Goal: Subscribe to service/newsletter

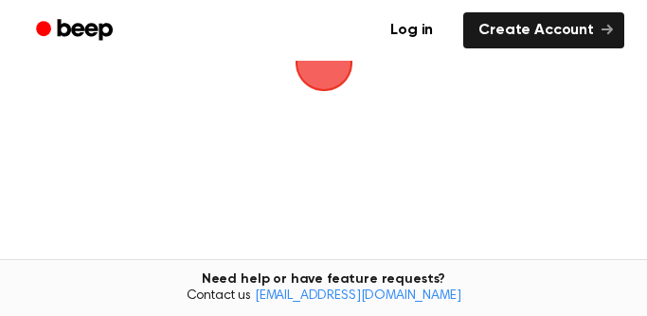
scroll to position [308, 0]
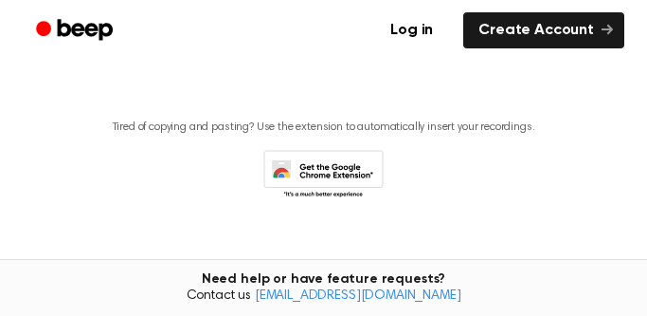
click at [334, 167] on icon at bounding box center [323, 176] width 120 height 52
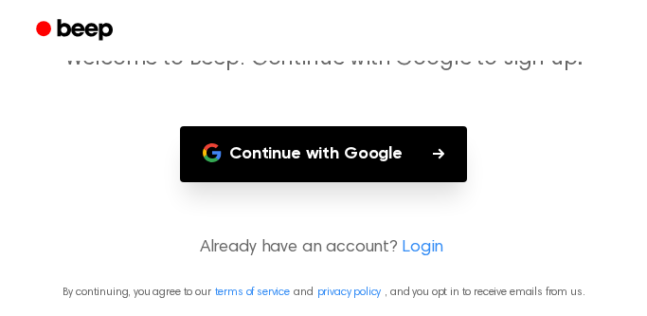
scroll to position [160, 0]
click at [416, 245] on link "Login" at bounding box center [423, 248] width 42 height 26
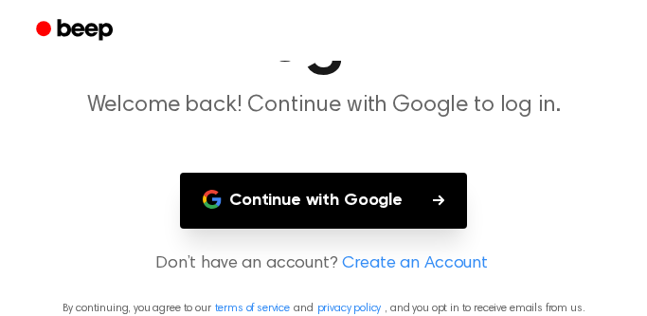
scroll to position [130, 0]
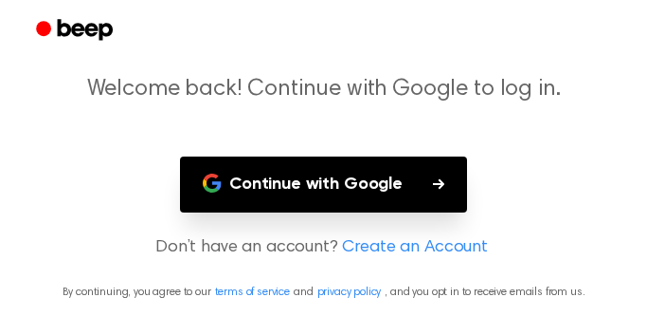
click at [337, 182] on button "Continue with Google" at bounding box center [323, 184] width 287 height 56
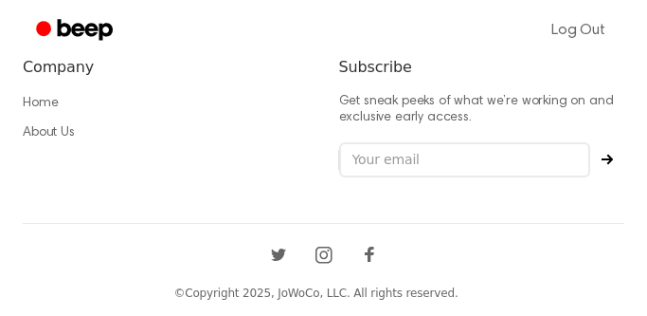
scroll to position [1138, 0]
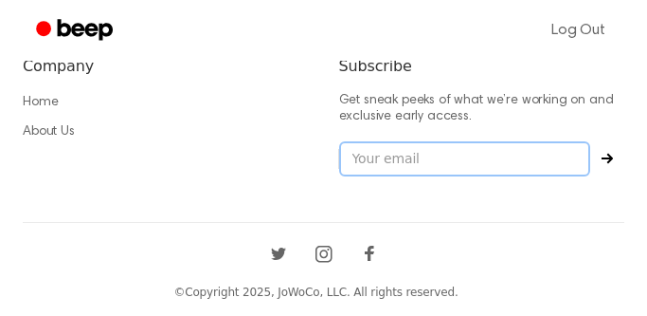
click at [426, 156] on input "email" at bounding box center [465, 159] width 252 height 36
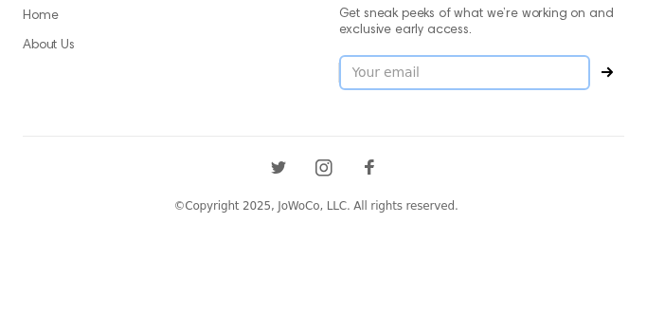
click at [423, 168] on input "email" at bounding box center [465, 159] width 252 height 36
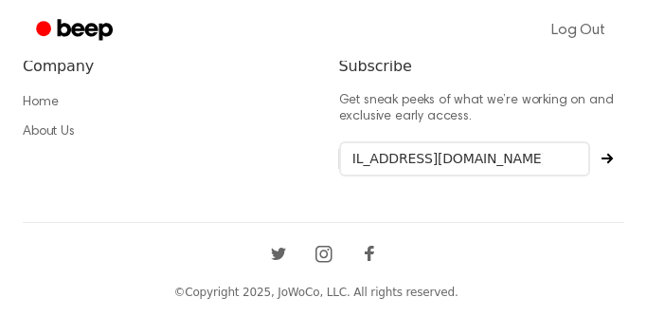
scroll to position [0, 0]
click at [609, 154] on icon "Subscribe" at bounding box center [607, 158] width 11 height 10
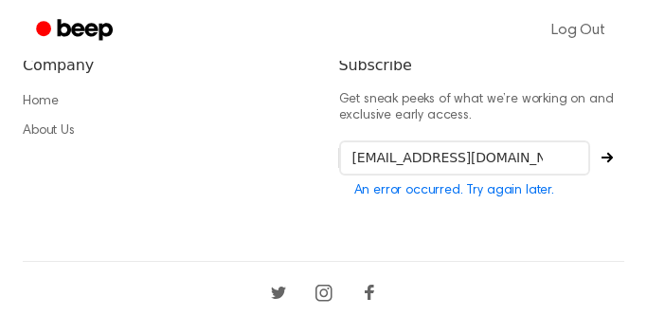
click at [605, 154] on icon "Subscribe" at bounding box center [607, 157] width 11 height 11
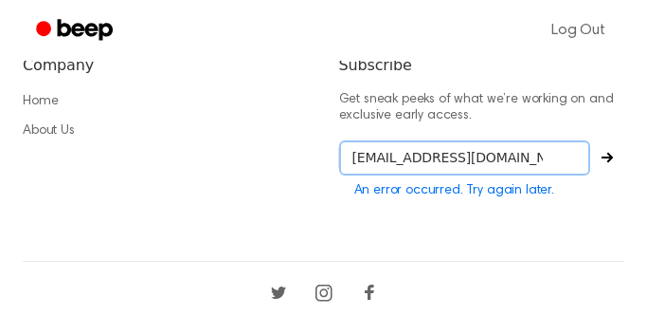
click at [574, 155] on input "stephenchineduokafor502@gmail.com" at bounding box center [465, 158] width 252 height 36
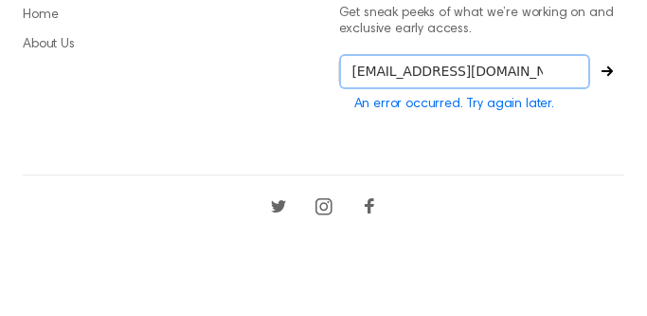
click at [565, 162] on input "stephenchineduokafor502@gmail.com" at bounding box center [465, 158] width 252 height 36
click at [562, 154] on input "stephenchineduokafor502@gmail.com" at bounding box center [465, 158] width 252 height 36
click at [549, 158] on input "stephenchineduokafor502@gmail.om" at bounding box center [465, 158] width 252 height 36
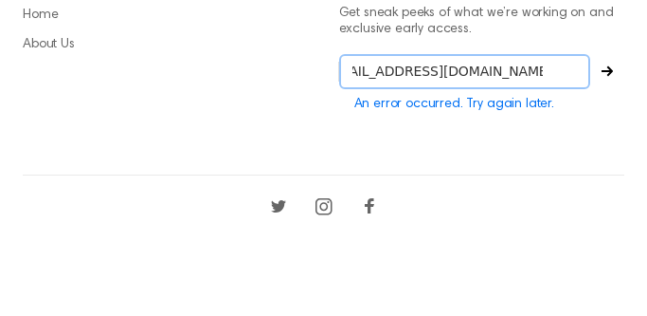
click at [547, 158] on input "stephenchineduokafor502@gmail.om" at bounding box center [465, 158] width 252 height 36
click at [559, 155] on input "stephenchineduokafor502@gmail.om" at bounding box center [465, 158] width 252 height 36
click at [566, 154] on input "stephenchineduokafor502@gmail.om" at bounding box center [465, 158] width 252 height 36
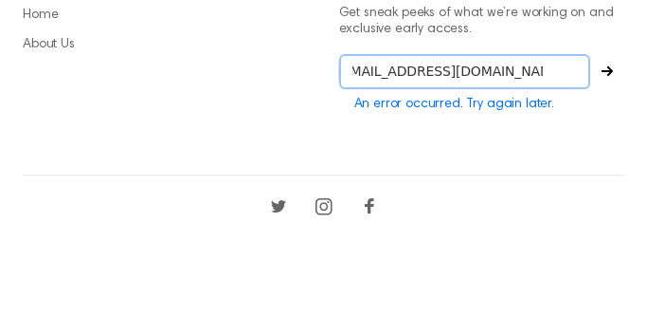
scroll to position [0, 23]
type input "stephenchineduokafor502@gmail.com"
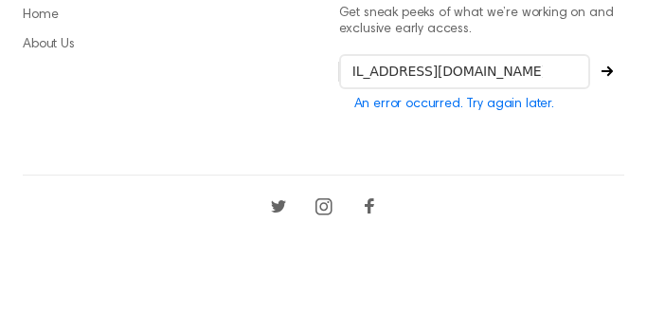
scroll to position [0, 0]
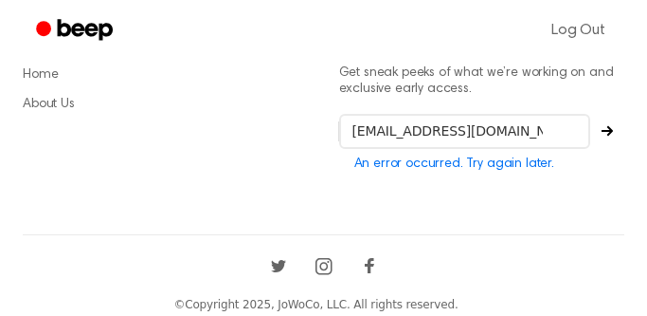
scroll to position [1177, 0]
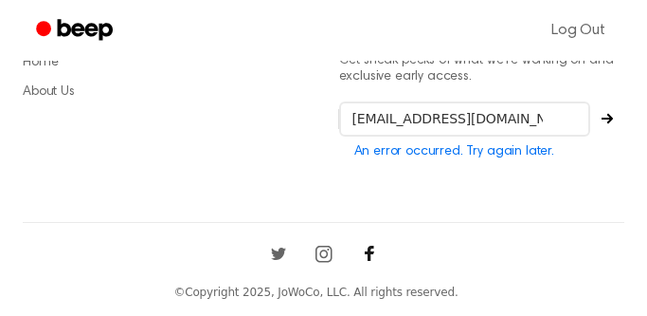
click at [367, 249] on icon "Facebook" at bounding box center [369, 253] width 30 height 30
